Goal: Task Accomplishment & Management: Use online tool/utility

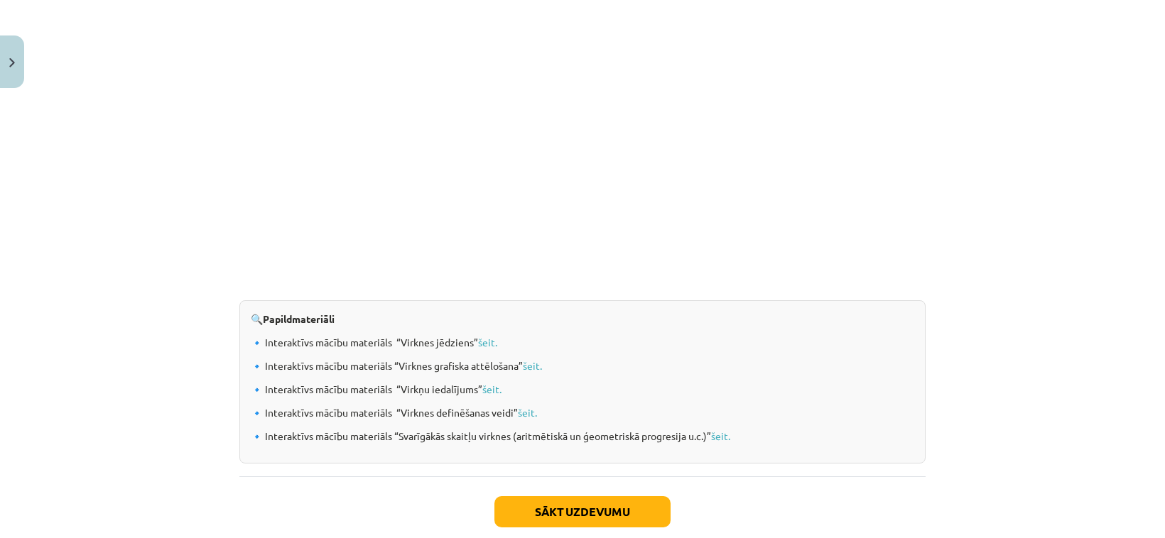
scroll to position [1456, 0]
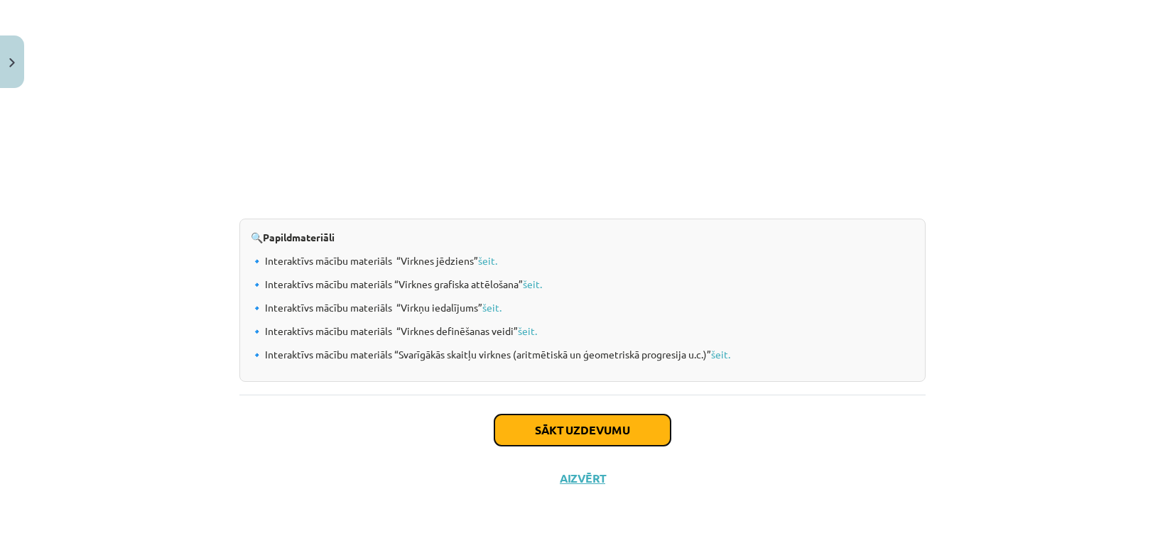
click at [590, 425] on button "Sākt uzdevumu" at bounding box center [582, 430] width 176 height 31
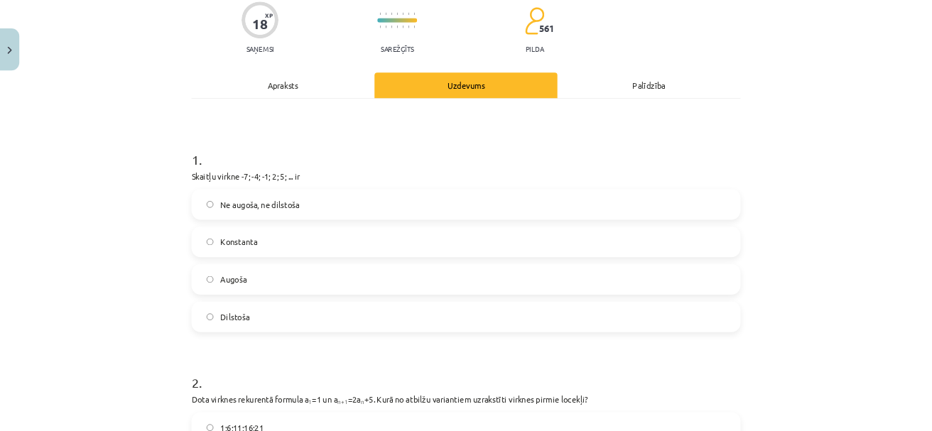
scroll to position [119, 0]
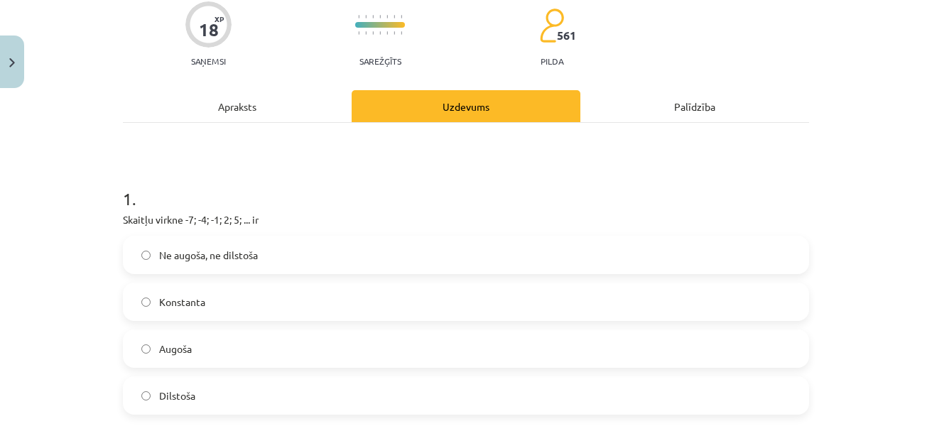
click at [192, 348] on label "Augoša" at bounding box center [465, 349] width 683 height 36
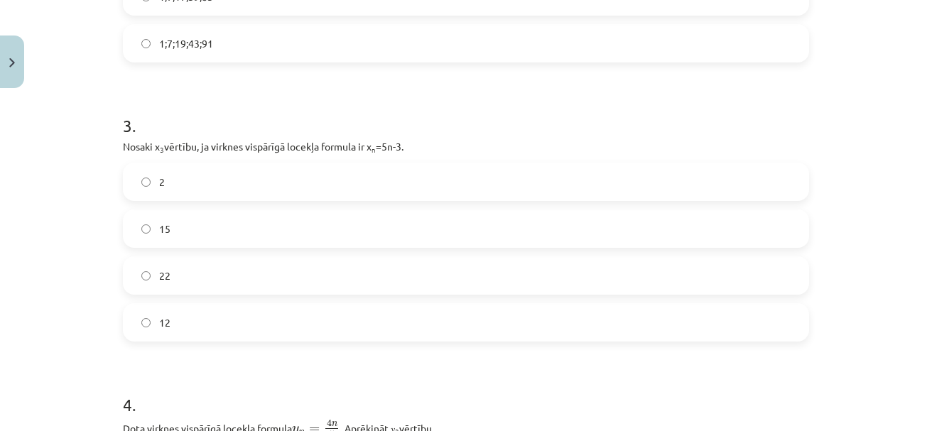
scroll to position [782, 0]
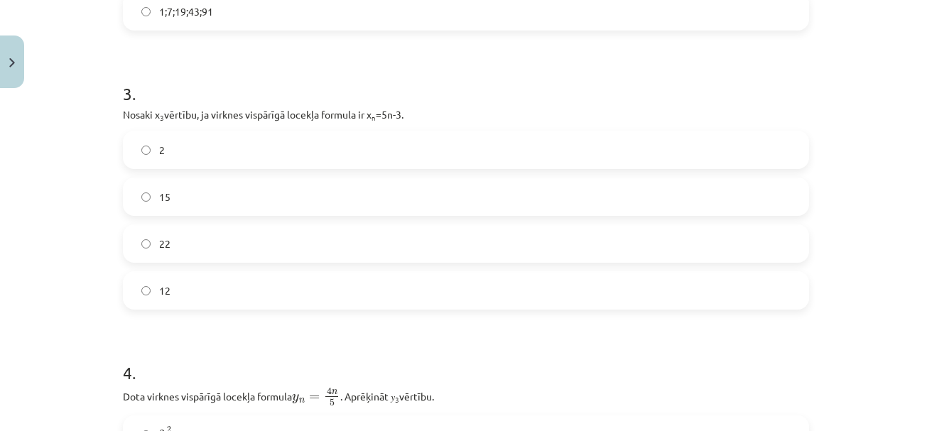
click at [179, 295] on label "12" at bounding box center [465, 291] width 683 height 36
click at [489, 98] on h1 "3 ." at bounding box center [466, 81] width 686 height 44
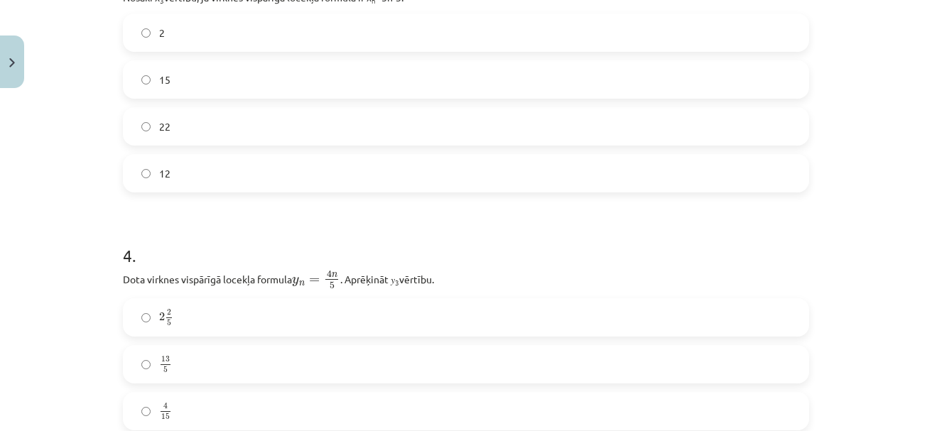
scroll to position [1066, 0]
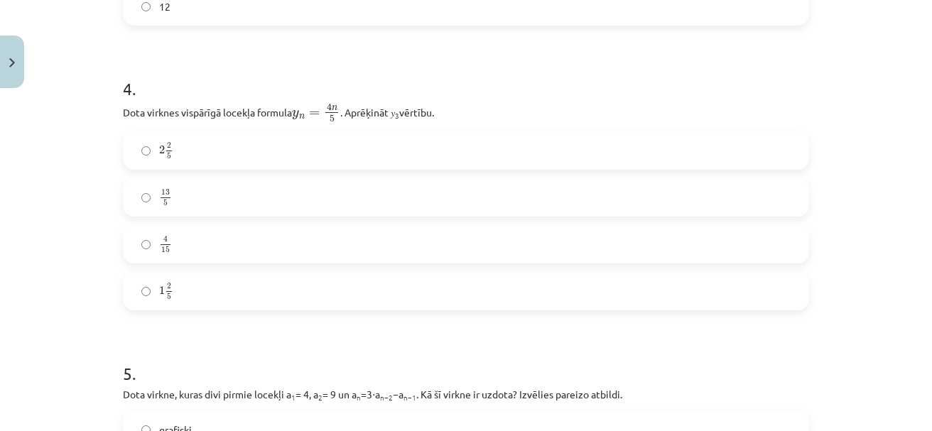
click at [565, 70] on h1 "4 ." at bounding box center [466, 76] width 686 height 44
click at [90, 148] on div "Mācību tēma: Matemātikas i - 12. klases 1. ieskaites mācību materiāls (ab) #5 📝…" at bounding box center [466, 215] width 932 height 431
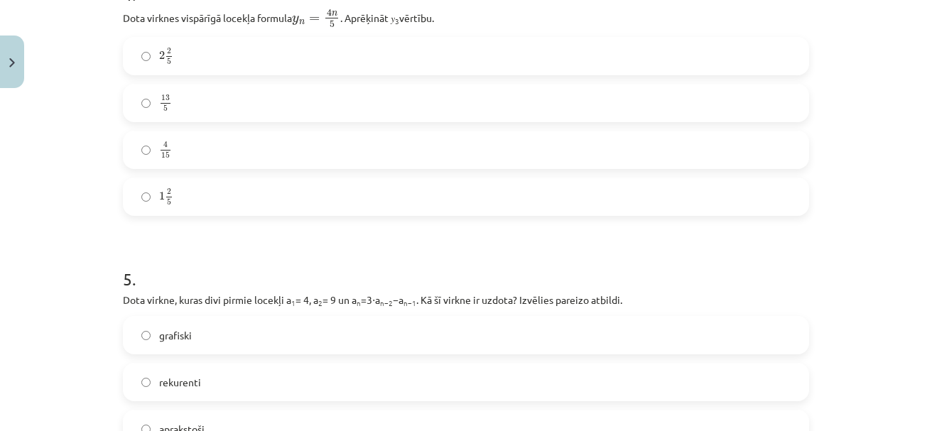
scroll to position [1255, 0]
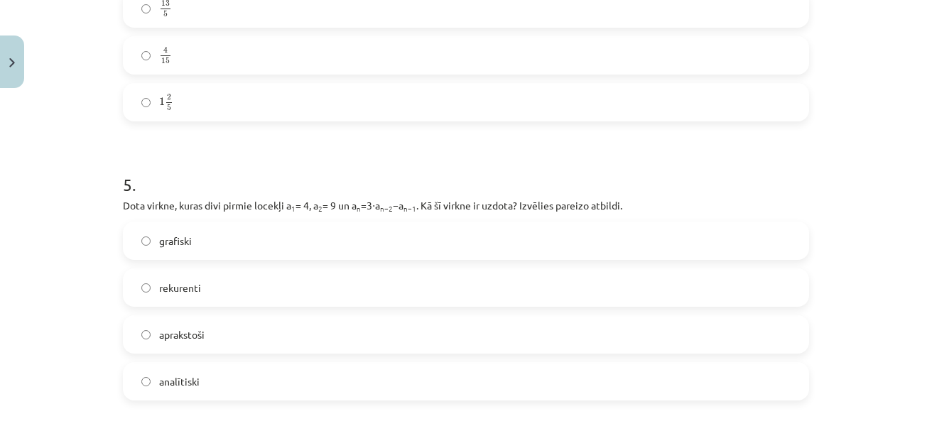
click at [163, 286] on span "rekurenti" at bounding box center [180, 288] width 42 height 15
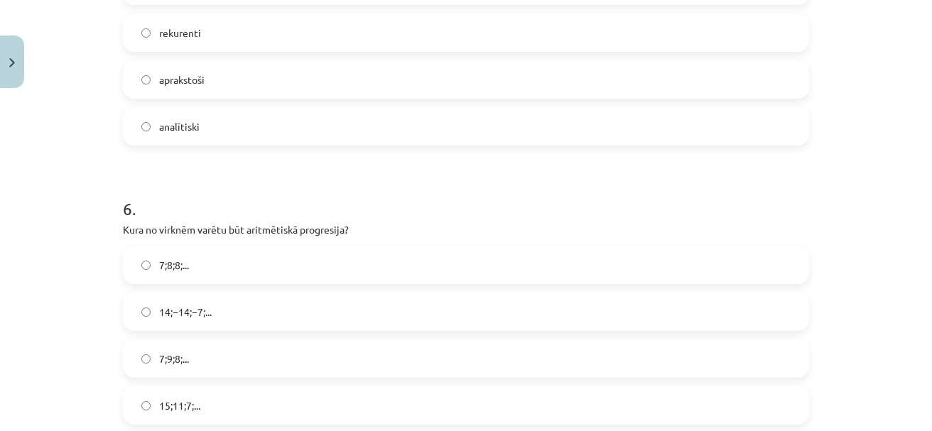
scroll to position [1539, 0]
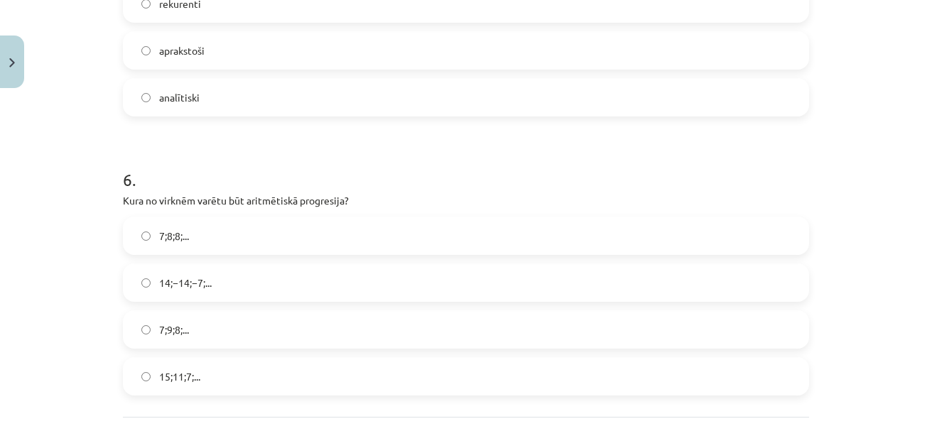
click at [148, 329] on label "7;9;8;..." at bounding box center [465, 330] width 683 height 36
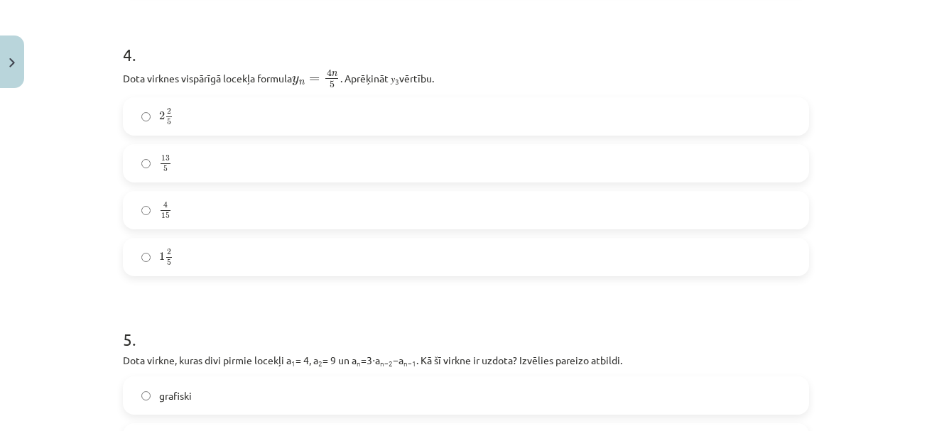
scroll to position [1290, 0]
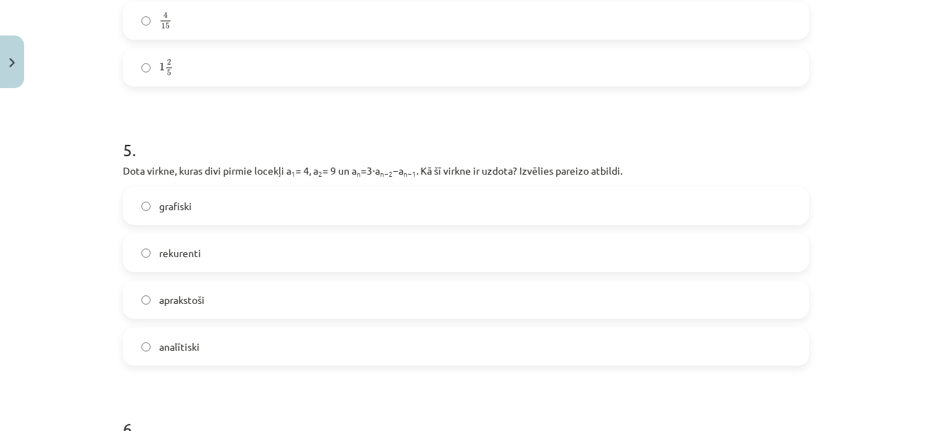
click at [60, 223] on div "Mācību tēma: Matemātikas i - 12. klases 1. ieskaites mācību materiāls (ab) #5 📝…" at bounding box center [466, 215] width 932 height 431
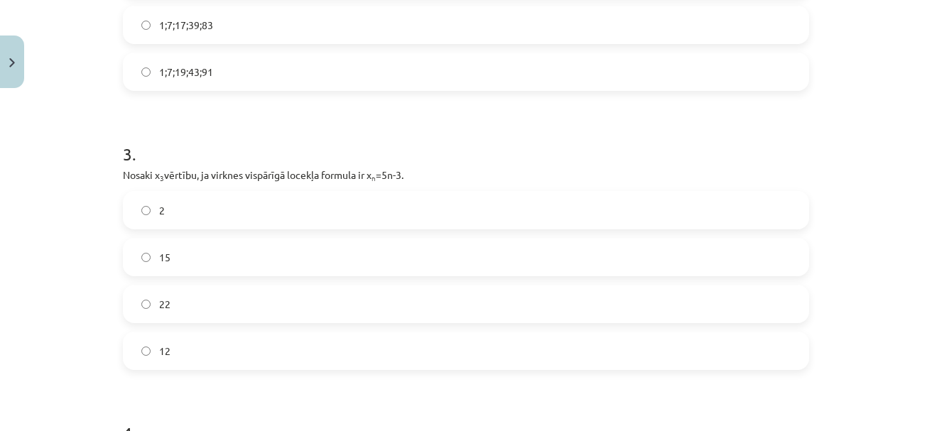
scroll to position [532, 0]
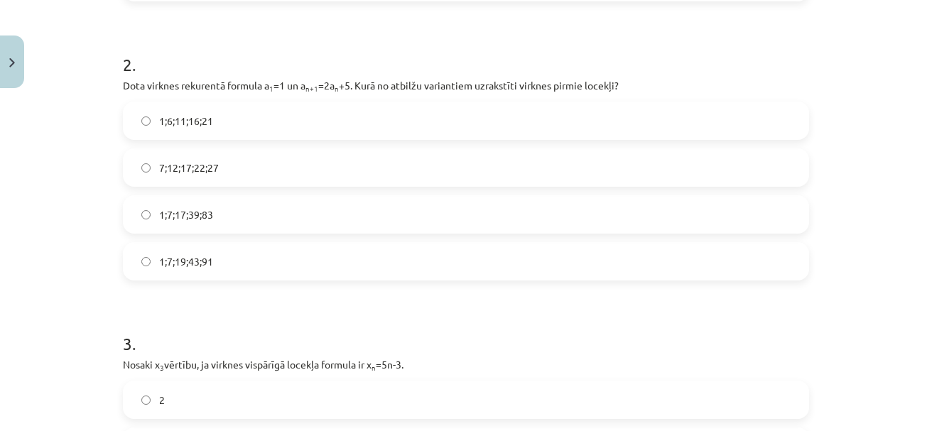
click at [51, 152] on div "Mācību tēma: Matemātikas i - 12. klases 1. ieskaites mācību materiāls (ab) #5 📝…" at bounding box center [466, 215] width 932 height 431
click at [159, 260] on span "1;7;19;43;91" at bounding box center [186, 261] width 54 height 15
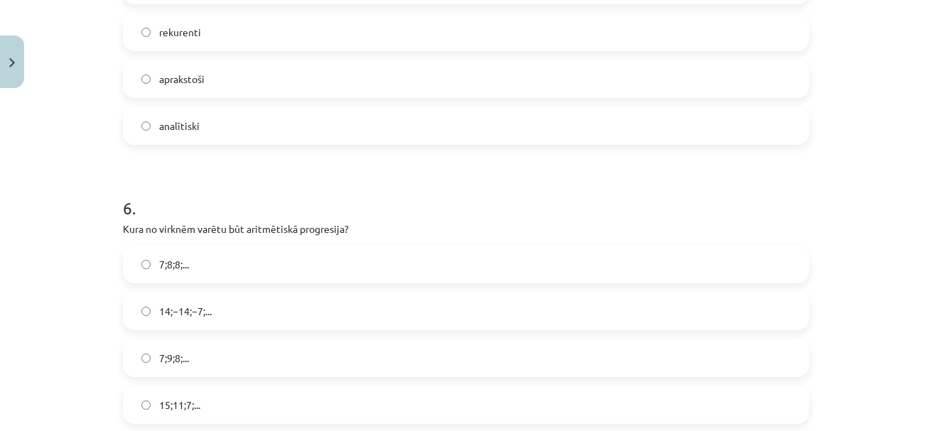
scroll to position [1479, 0]
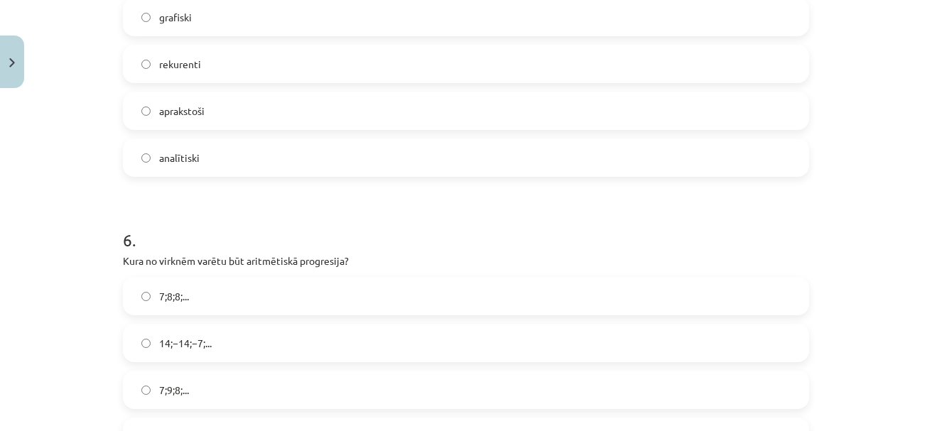
click at [63, 274] on div "Mācību tēma: Matemātikas i - 12. klases 1. ieskaites mācību materiāls (ab) #5 📝…" at bounding box center [466, 215] width 932 height 431
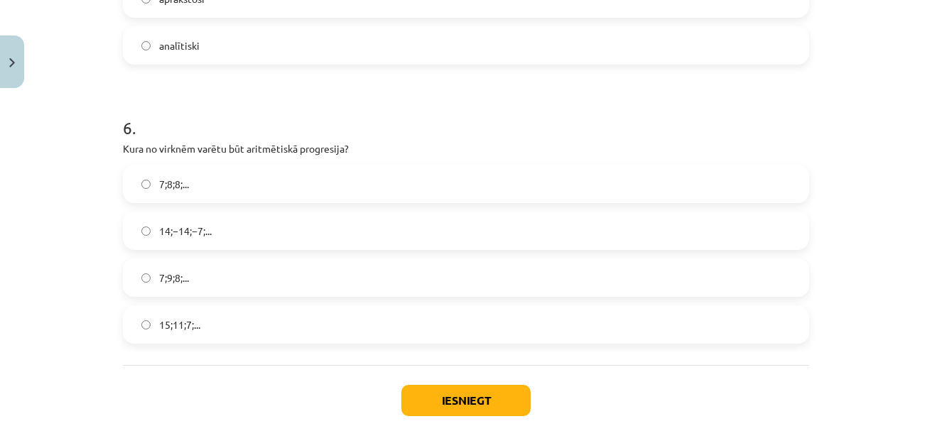
scroll to position [1669, 0]
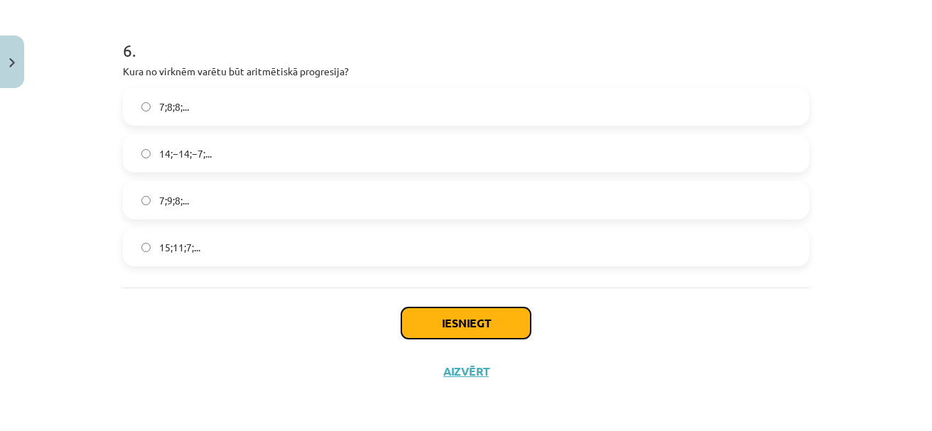
click at [460, 329] on button "Iesniegt" at bounding box center [465, 323] width 129 height 31
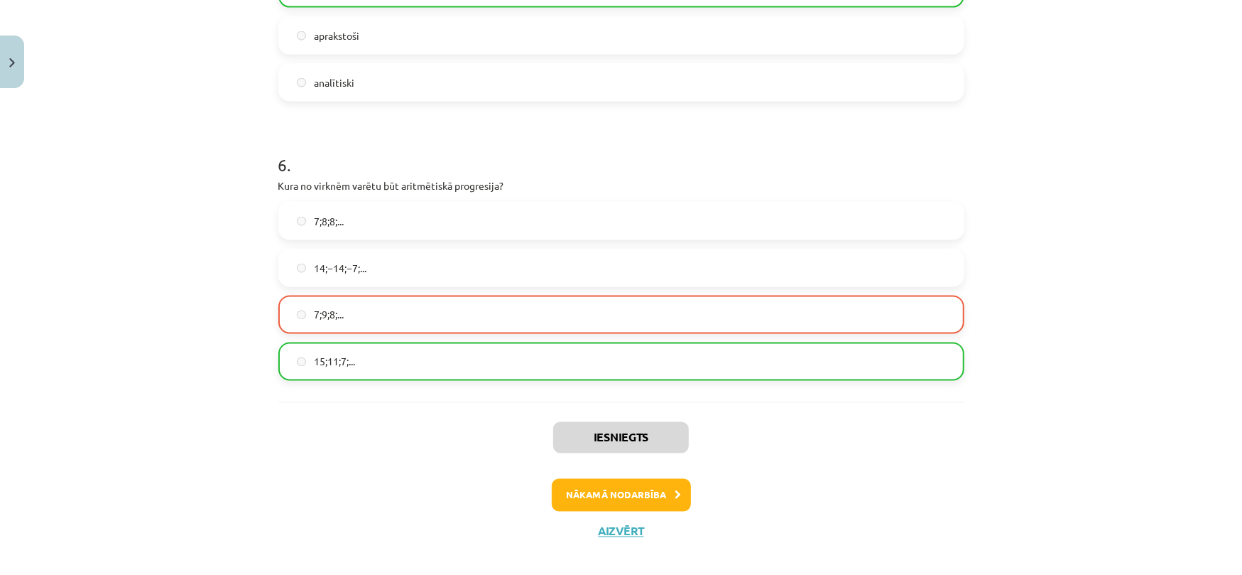
scroll to position [1571, 0]
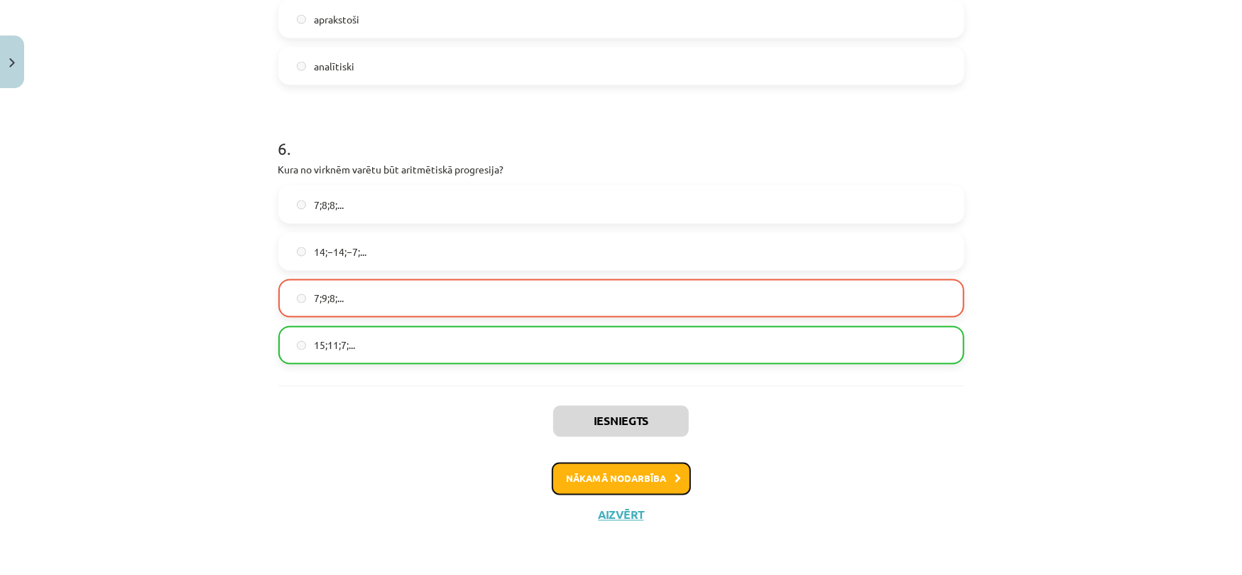
click at [580, 475] on button "Nākamā nodarbība" at bounding box center [621, 478] width 139 height 33
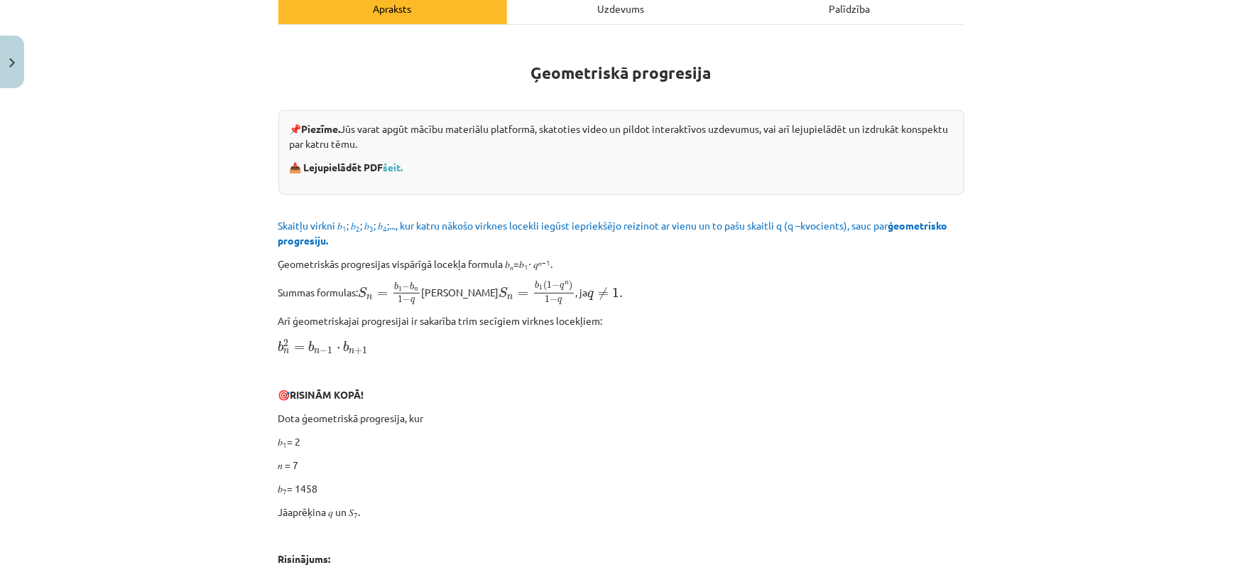
scroll to position [288, 0]
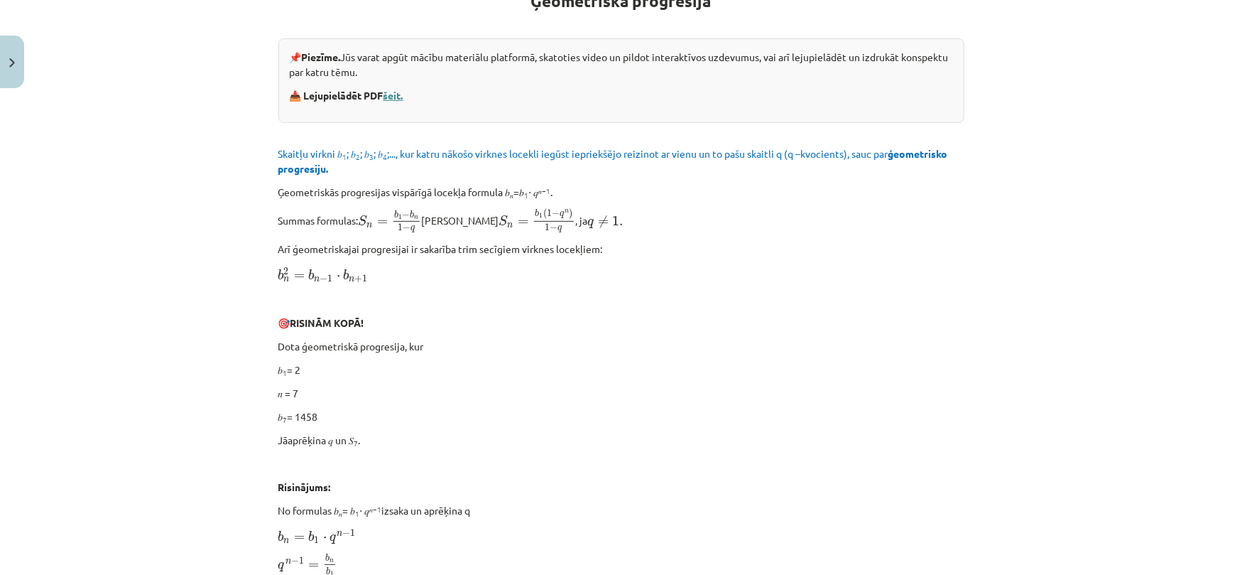
click at [395, 92] on link "šeit." at bounding box center [394, 95] width 20 height 13
